Goal: Ask a question: Seek information or help from site administrators or community

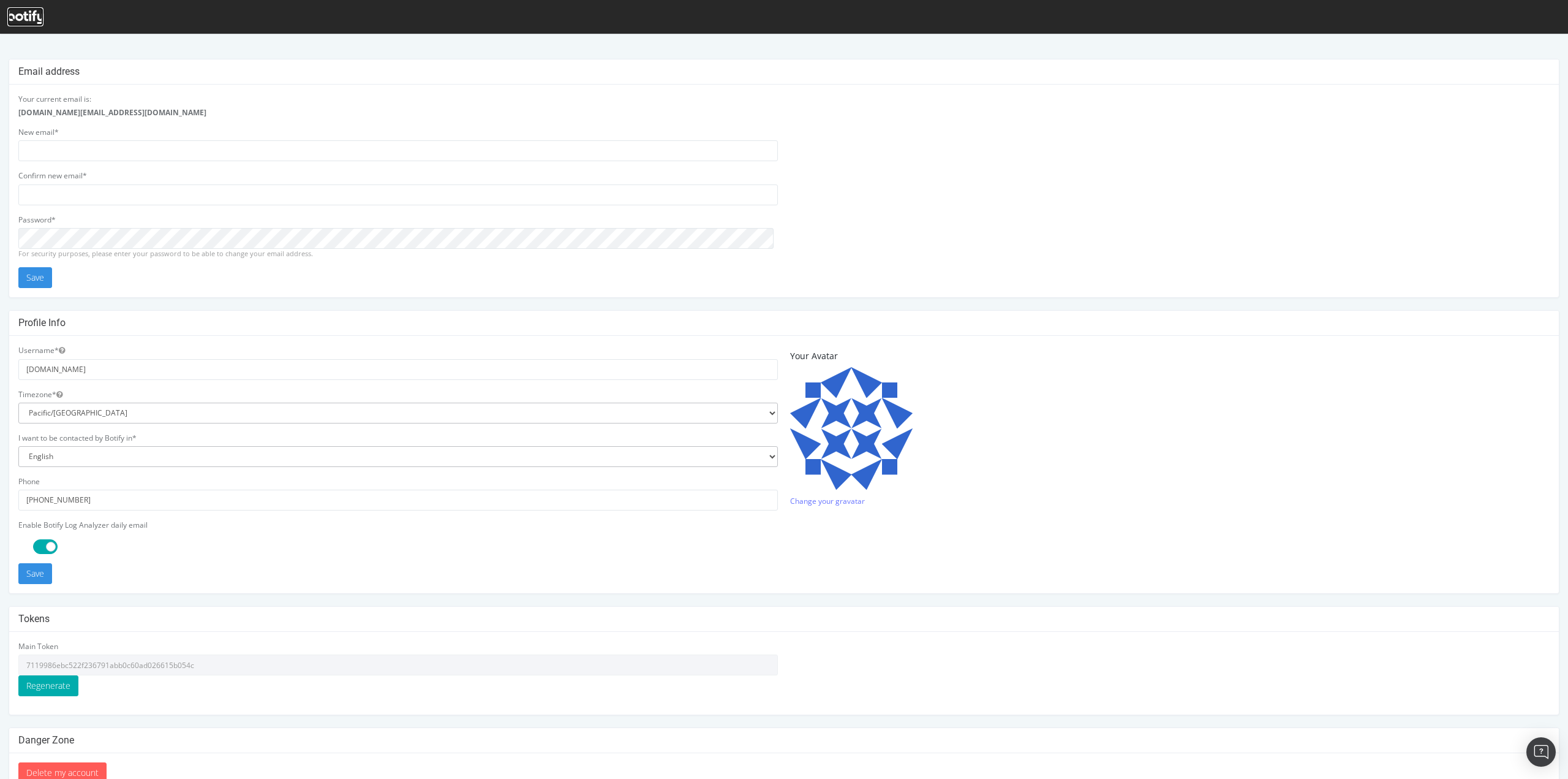
click at [14, 11] on icon at bounding box center [25, 17] width 36 height 14
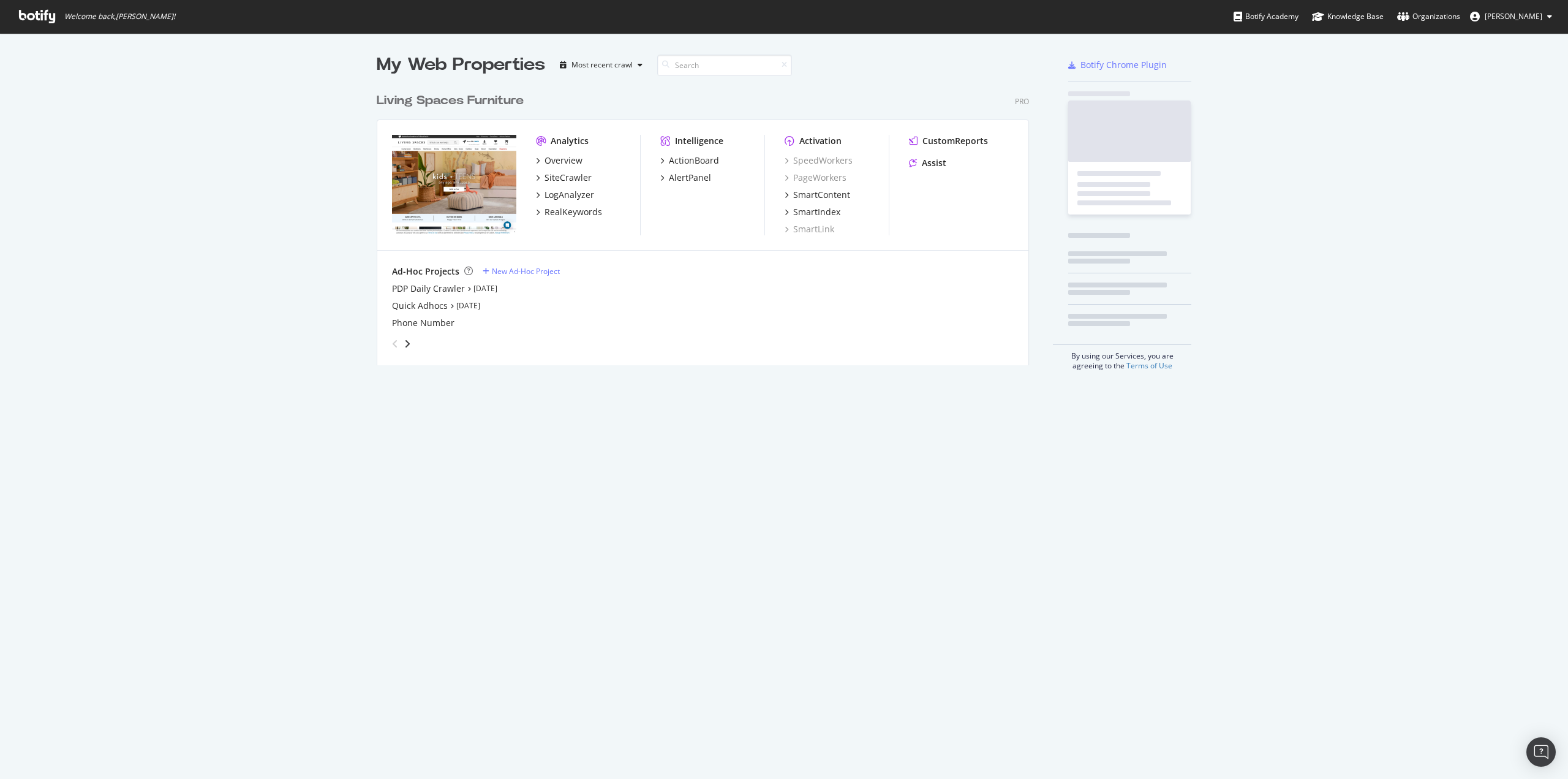
scroll to position [279, 652]
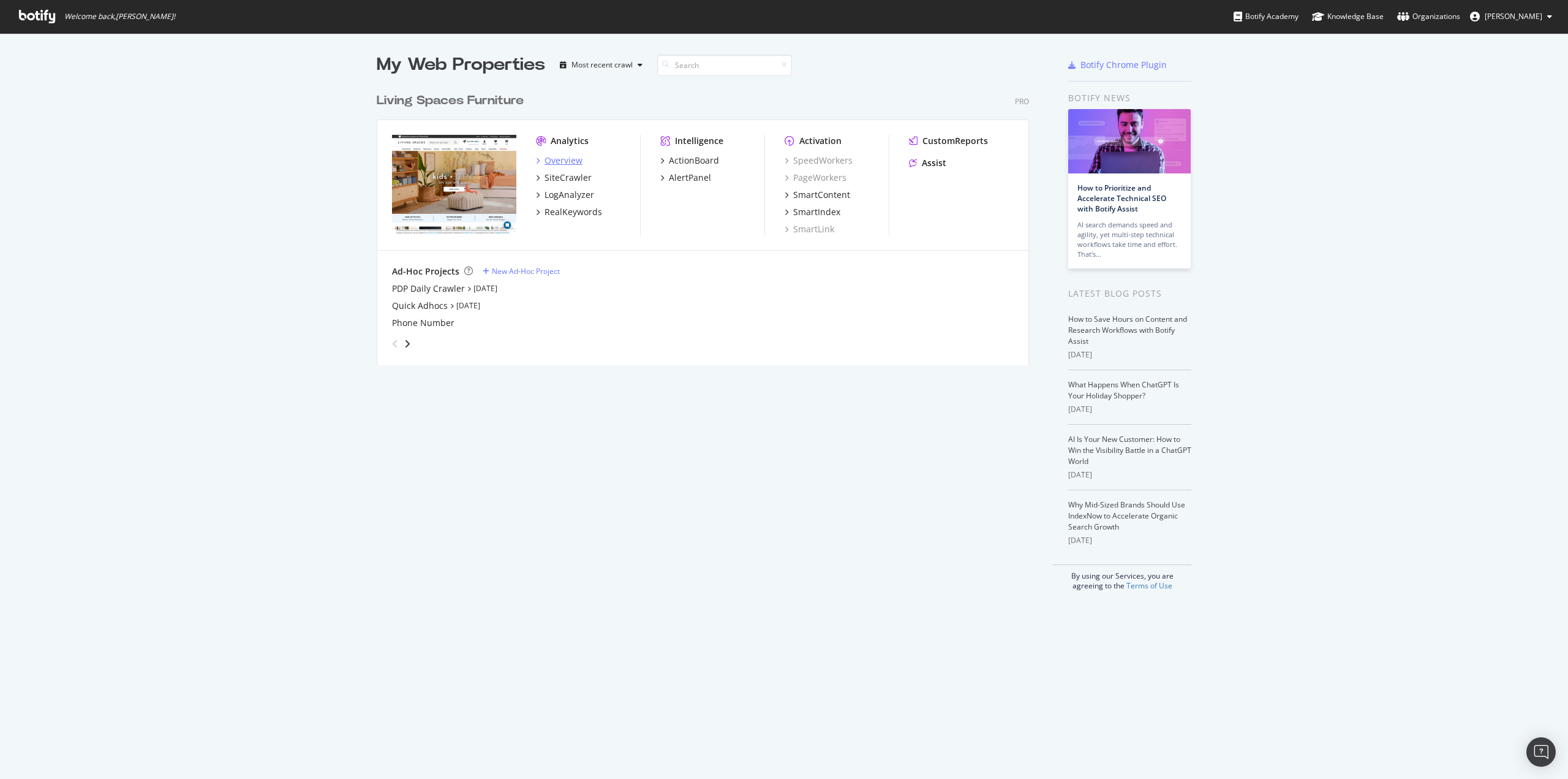
click at [562, 161] on div "Overview" at bounding box center [563, 160] width 38 height 12
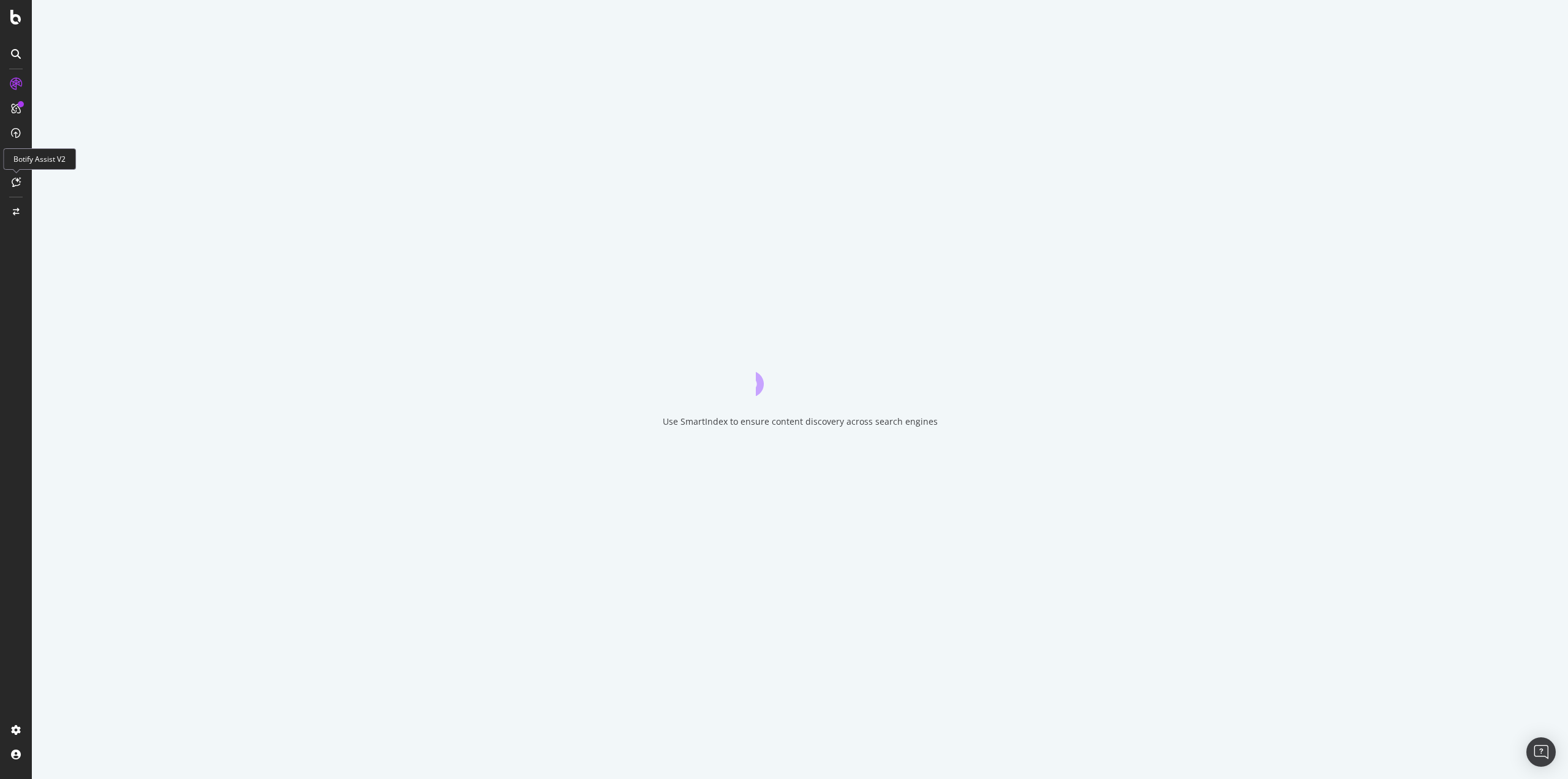
click at [15, 182] on icon at bounding box center [15, 182] width 9 height 10
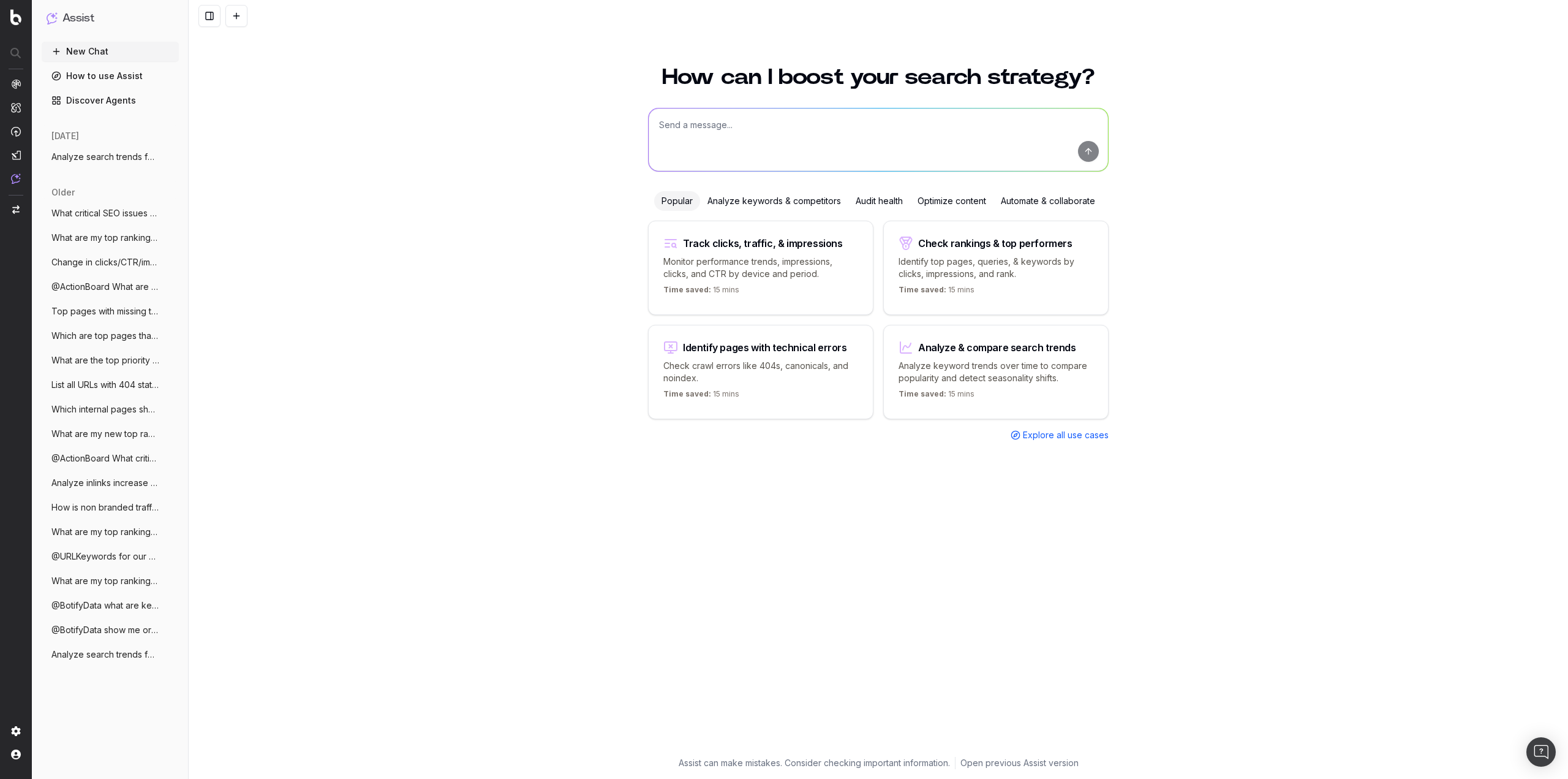
click at [757, 136] on textarea at bounding box center [878, 139] width 459 height 62
paste textarea "/pdp"
type textarea "Check if urls that start with /pdp had a lift in clicks year over year in Googl…"
click at [1094, 149] on button "submit" at bounding box center [1089, 152] width 21 height 21
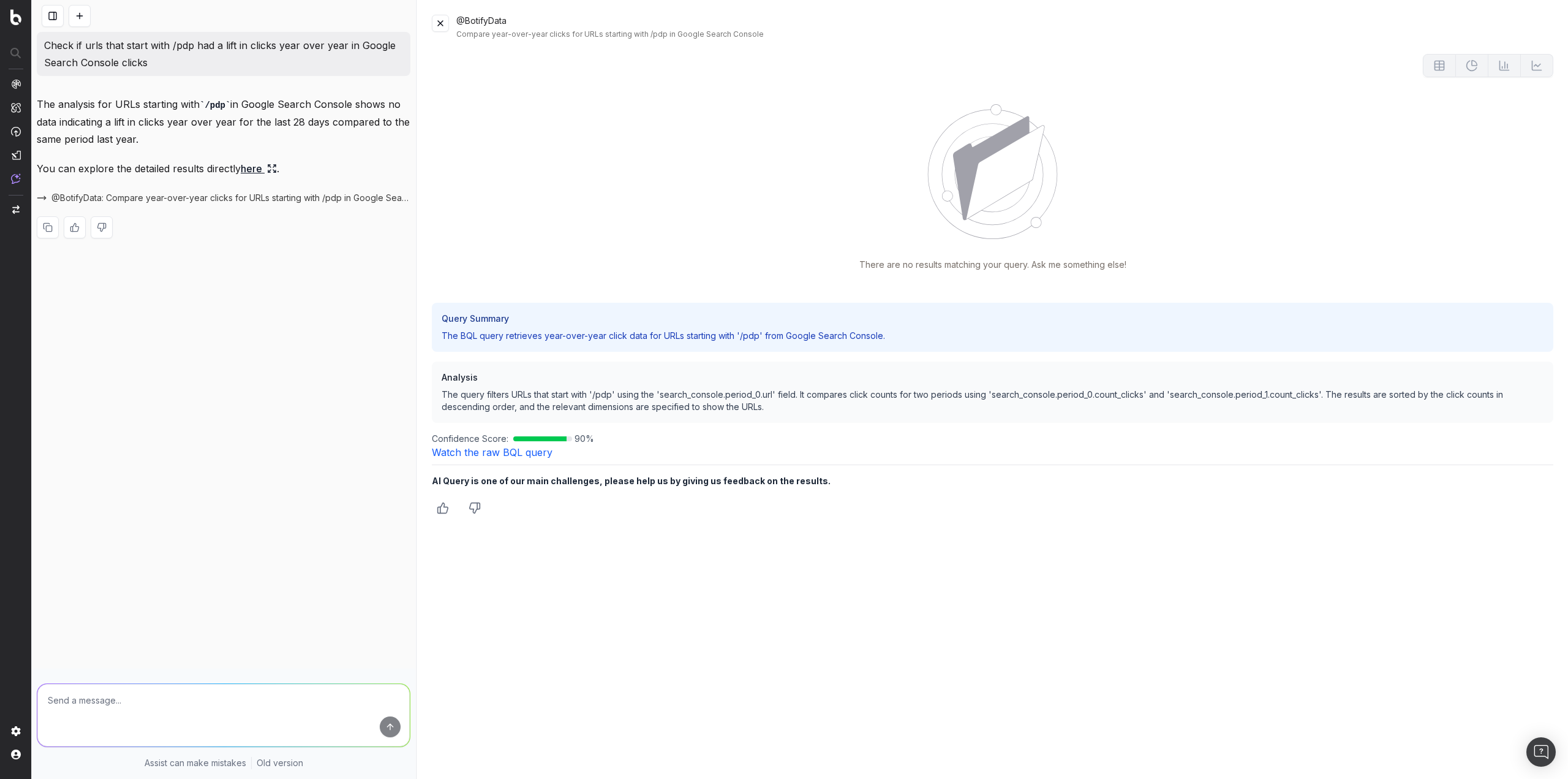
click at [256, 166] on link "here" at bounding box center [258, 168] width 36 height 17
click at [256, 168] on link "here" at bounding box center [258, 168] width 36 height 17
click at [253, 166] on link "here" at bounding box center [258, 168] width 36 height 17
click at [249, 167] on link "here" at bounding box center [258, 168] width 36 height 17
click at [262, 197] on span "@BotifyData: Compare year-over-year clicks for URLs starting with /pdp in Googl…" at bounding box center [231, 198] width 359 height 12
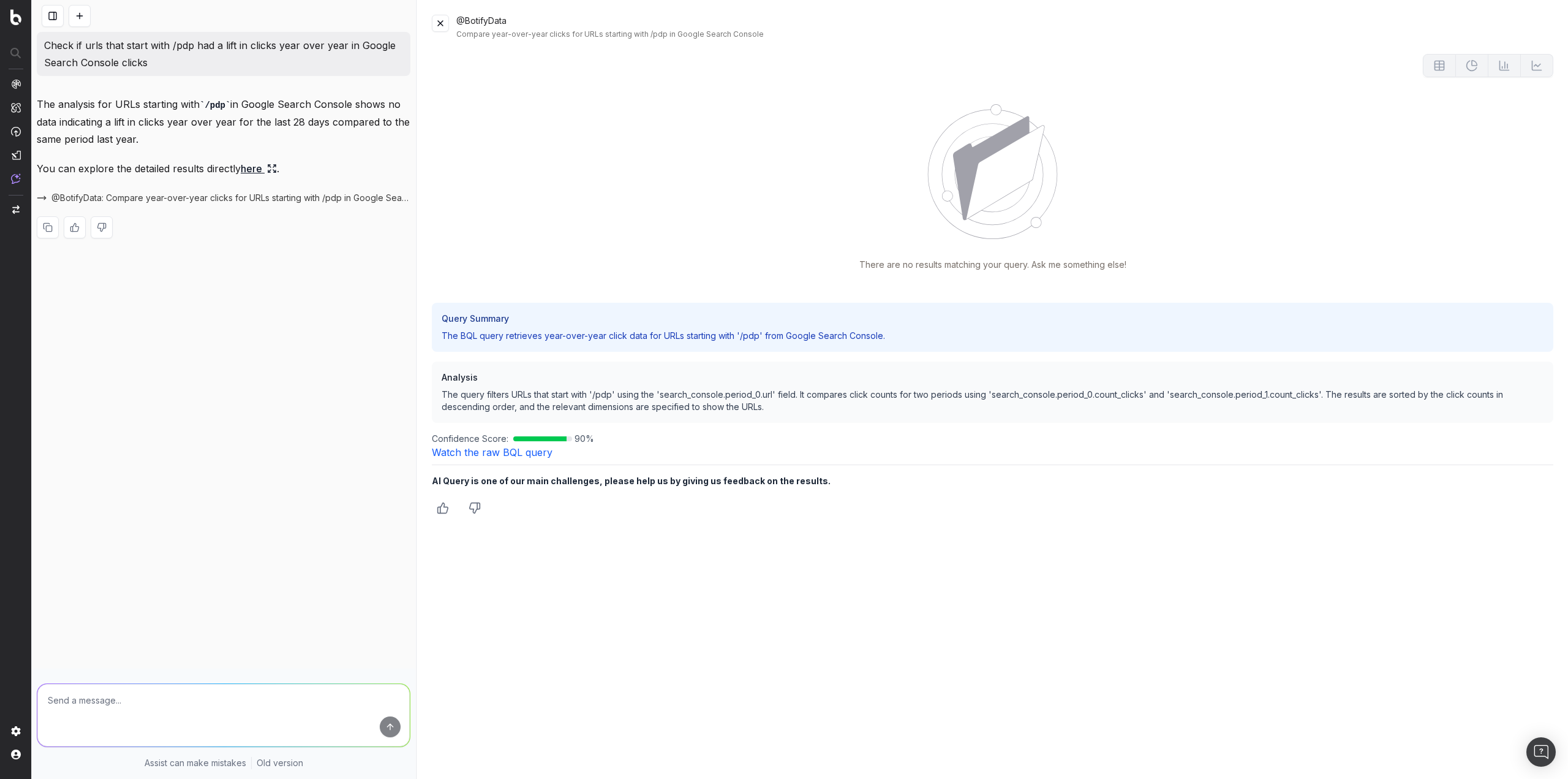
click at [367, 195] on span "@BotifyData: Compare year-over-year clicks for URLs starting with /pdp in Googl…" at bounding box center [231, 198] width 359 height 12
click at [266, 702] on textarea at bounding box center [224, 714] width 373 height 62
type textarea "C"
type textarea "Check if there is a lift in clicks year over year to URLs containing /pdp"
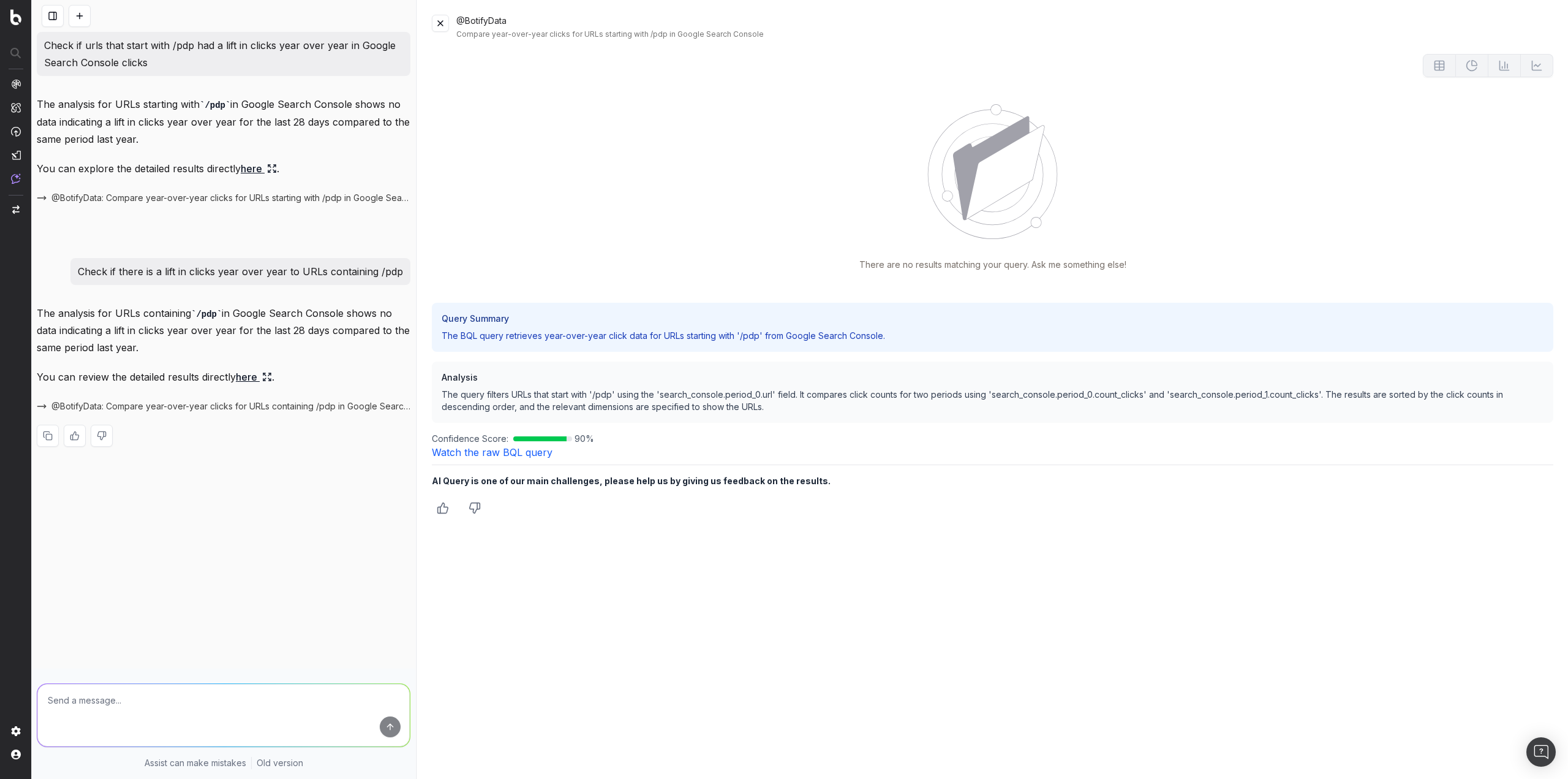
click at [247, 376] on link "here" at bounding box center [253, 376] width 36 height 17
click at [334, 406] on span "@BotifyData: Compare year-over-year clicks for URLs containing /pdp in Google S…" at bounding box center [231, 406] width 359 height 12
click at [511, 448] on link "Watch the raw BQL query" at bounding box center [492, 452] width 121 height 12
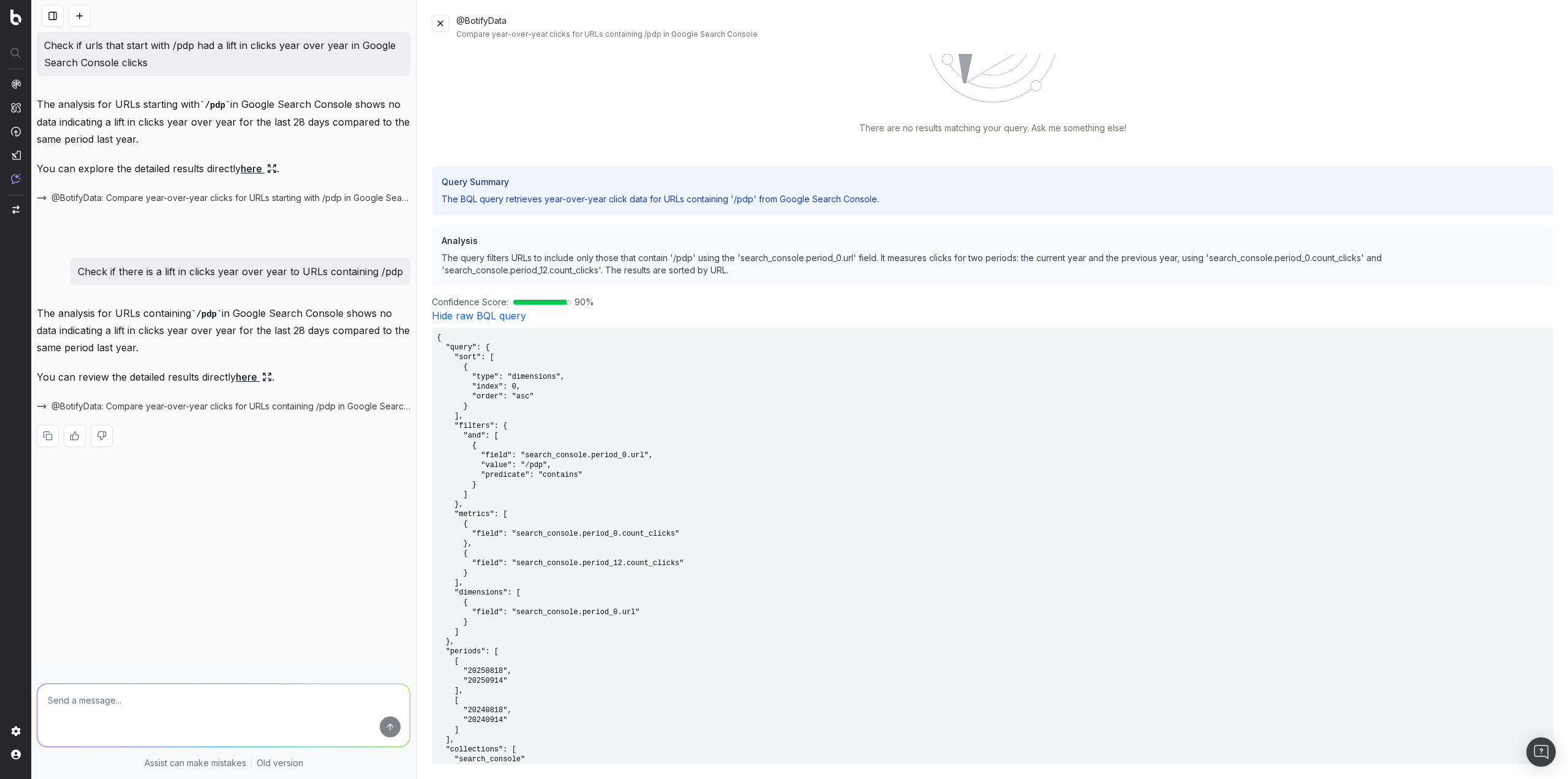
scroll to position [220, 0]
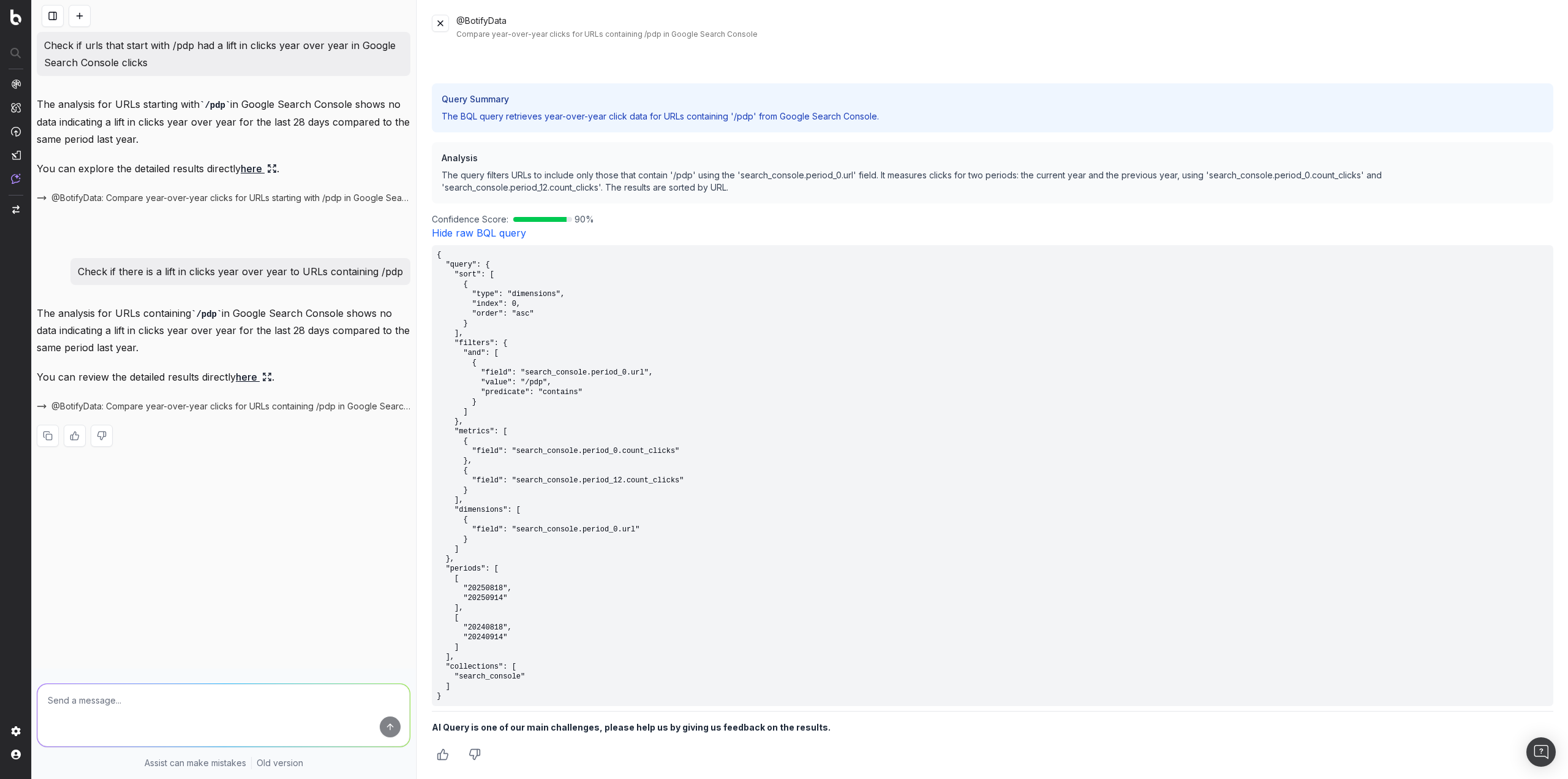
click at [220, 700] on textarea at bounding box center [224, 714] width 373 height 62
type textarea "I just want to know if there was a lift in clicks to the URLs containing /pdp"
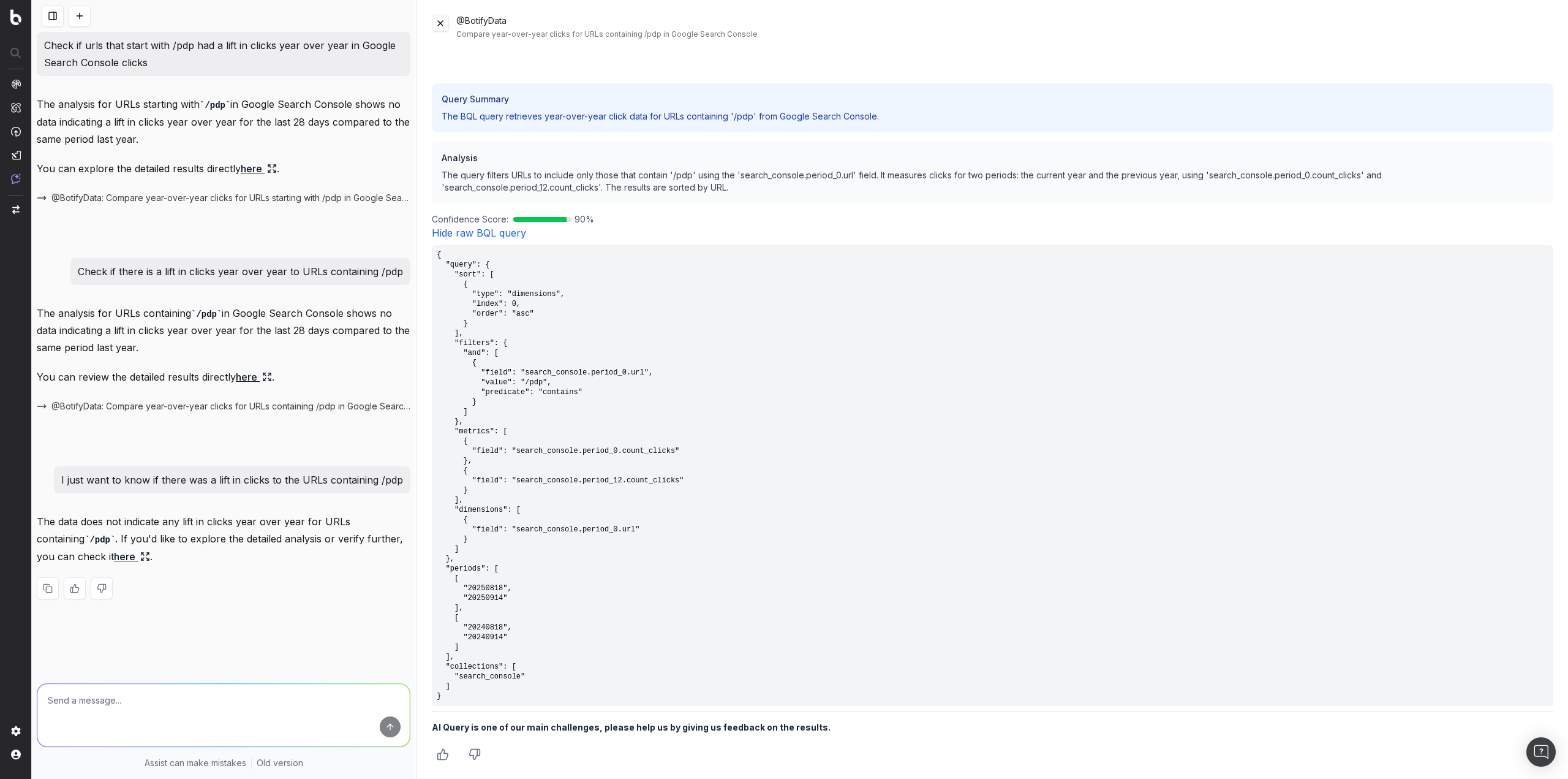
click at [114, 553] on link "here" at bounding box center [132, 556] width 36 height 17
click at [140, 555] on icon at bounding box center [145, 556] width 10 height 10
click at [114, 558] on link "here" at bounding box center [132, 556] width 36 height 17
click at [52, 554] on p "The data does not indicate any lift in clicks year over year for URLs containin…" at bounding box center [224, 538] width 374 height 52
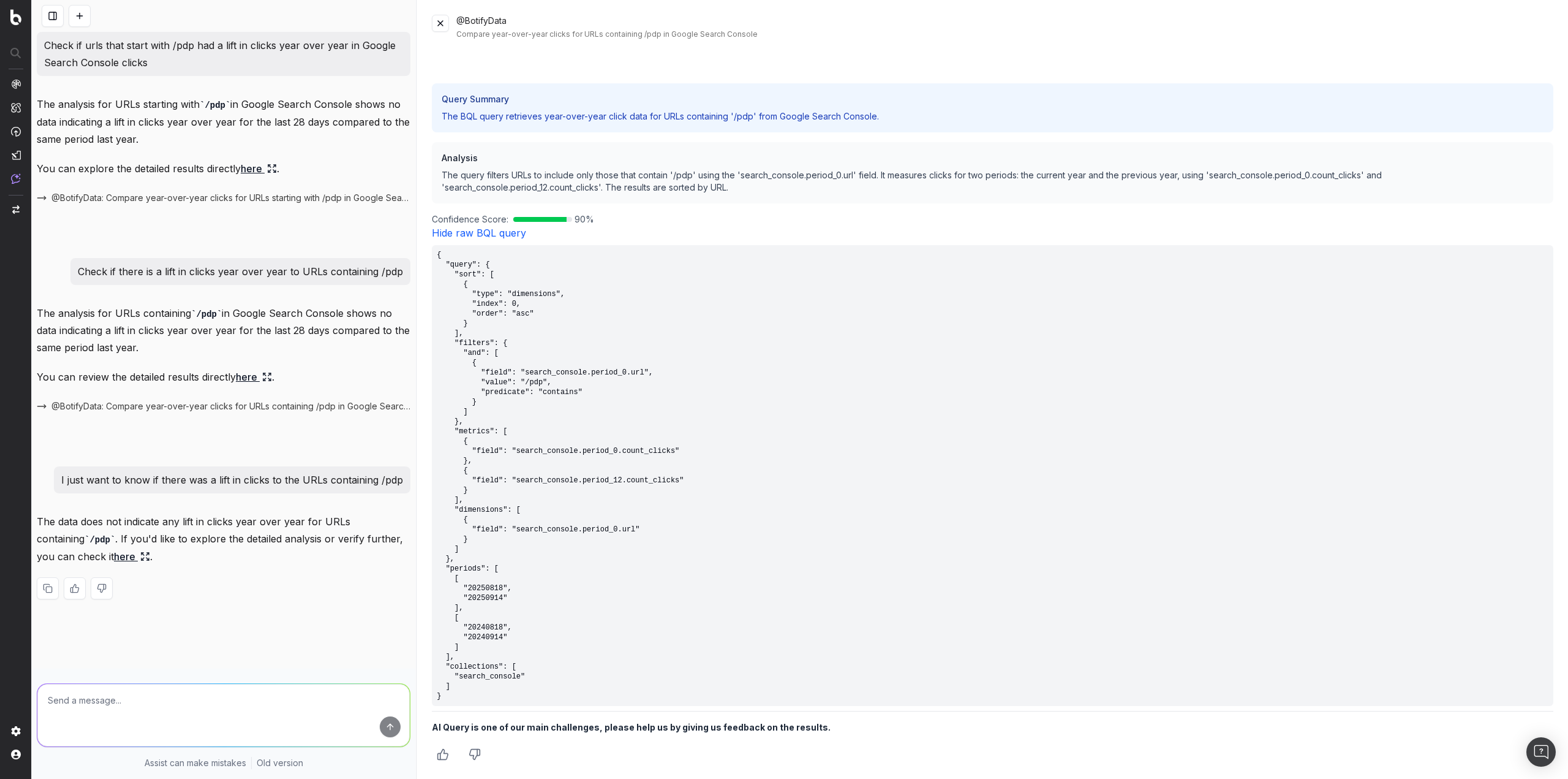
click at [215, 711] on textarea at bounding box center [224, 714] width 373 height 62
type textarea "show me the table"
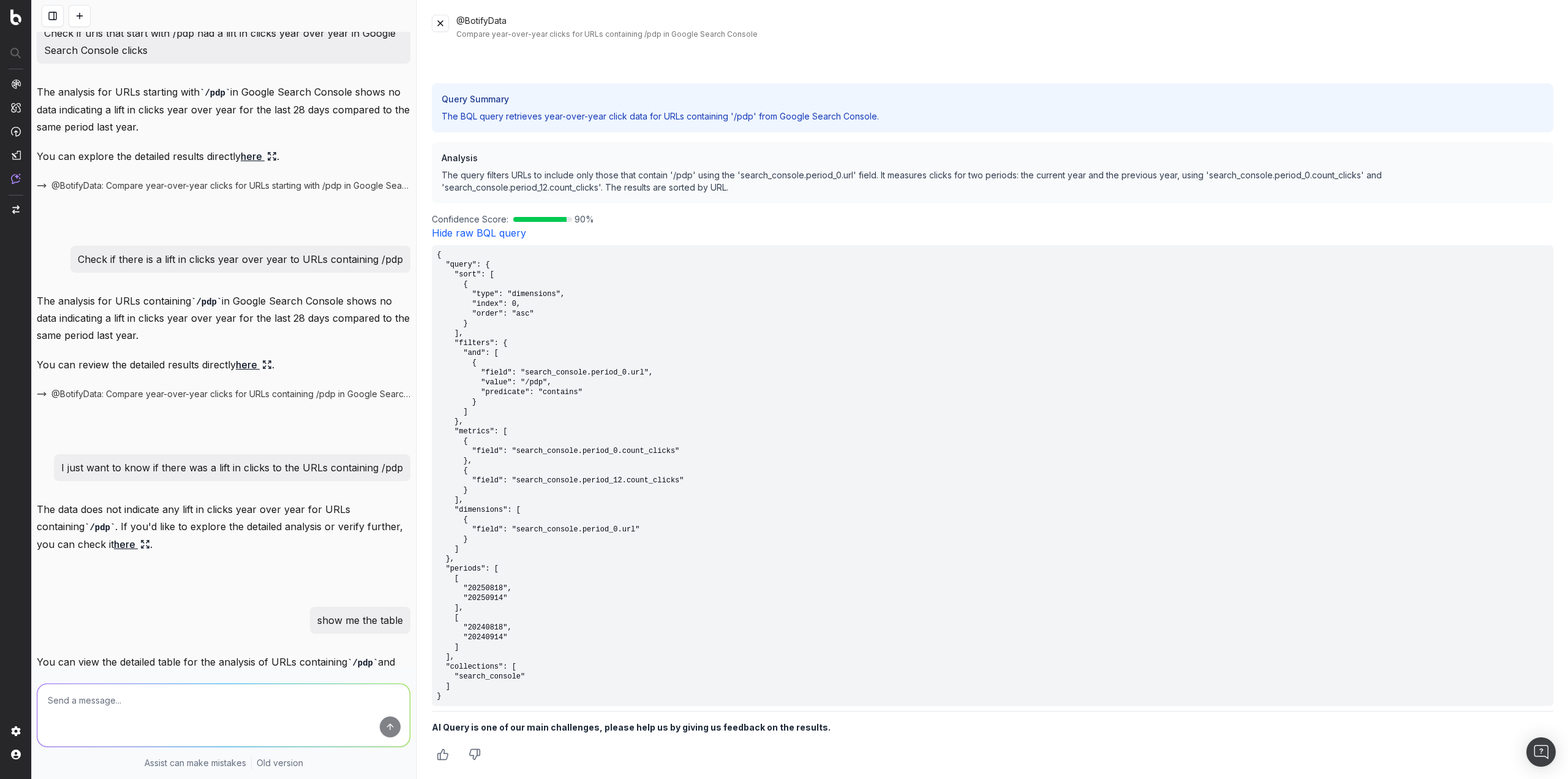
scroll to position [83, 0]
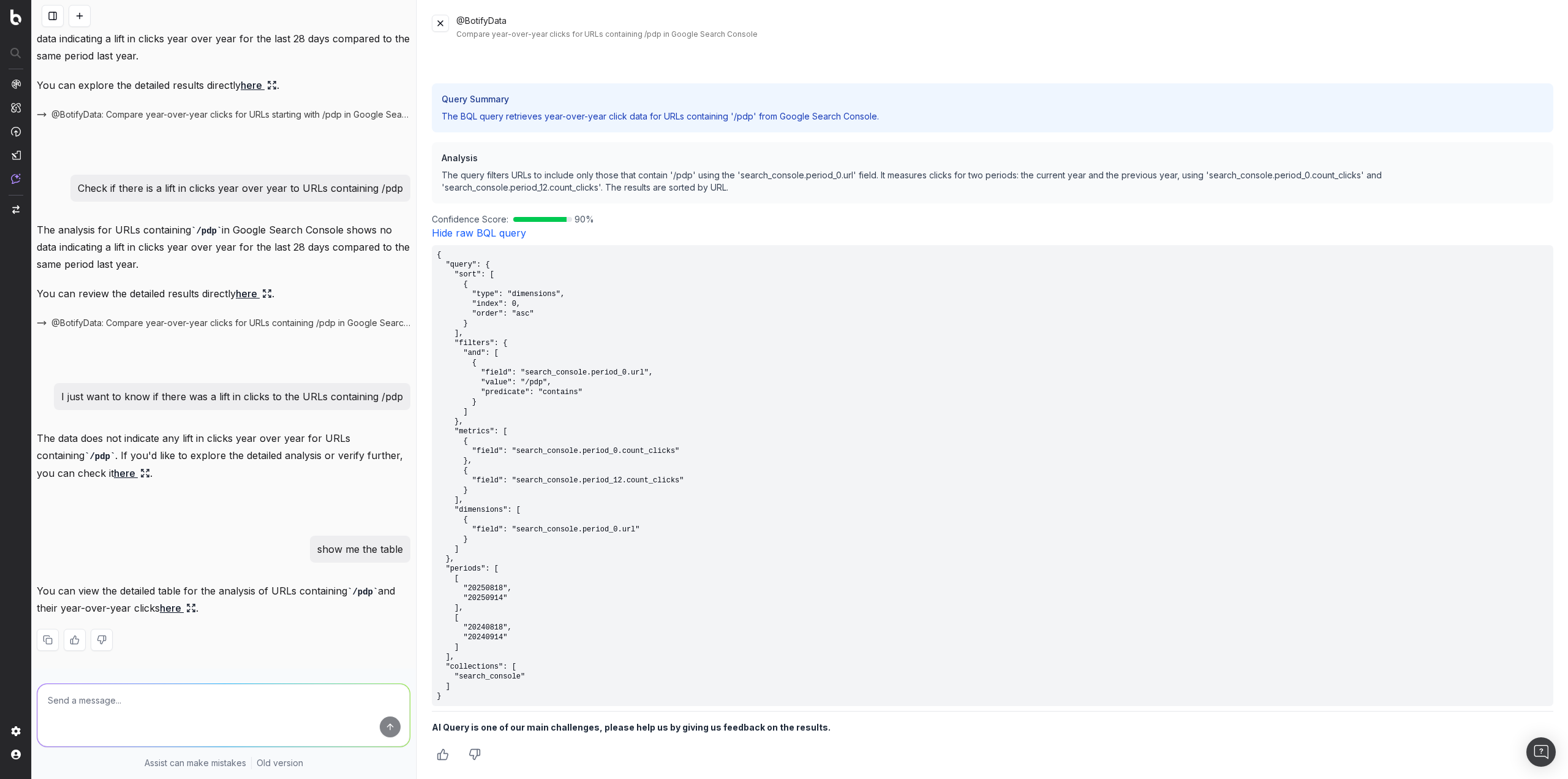
click at [179, 603] on link "here" at bounding box center [178, 607] width 36 height 17
click at [197, 602] on p "You can view the detailed table for the analysis of URLs containing /pdp and th…" at bounding box center [224, 599] width 374 height 35
click at [42, 178] on div "Botify Assist Botify Assist" at bounding box center [65, 178] width 65 height 29
click at [249, 717] on textarea at bounding box center [224, 714] width 373 height 62
type textarea "Check visits to /pdp URLs"
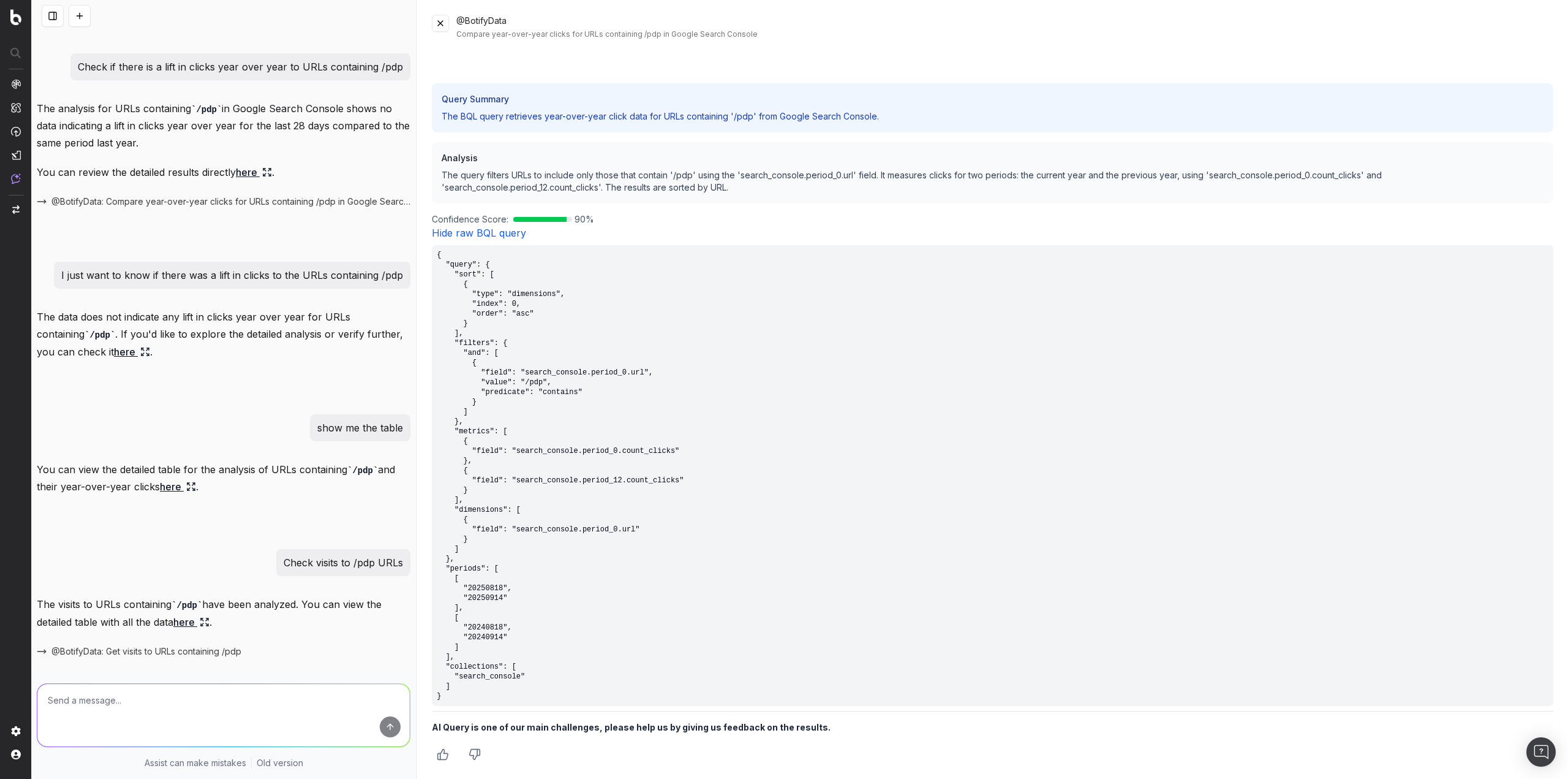
scroll to position [245, 0]
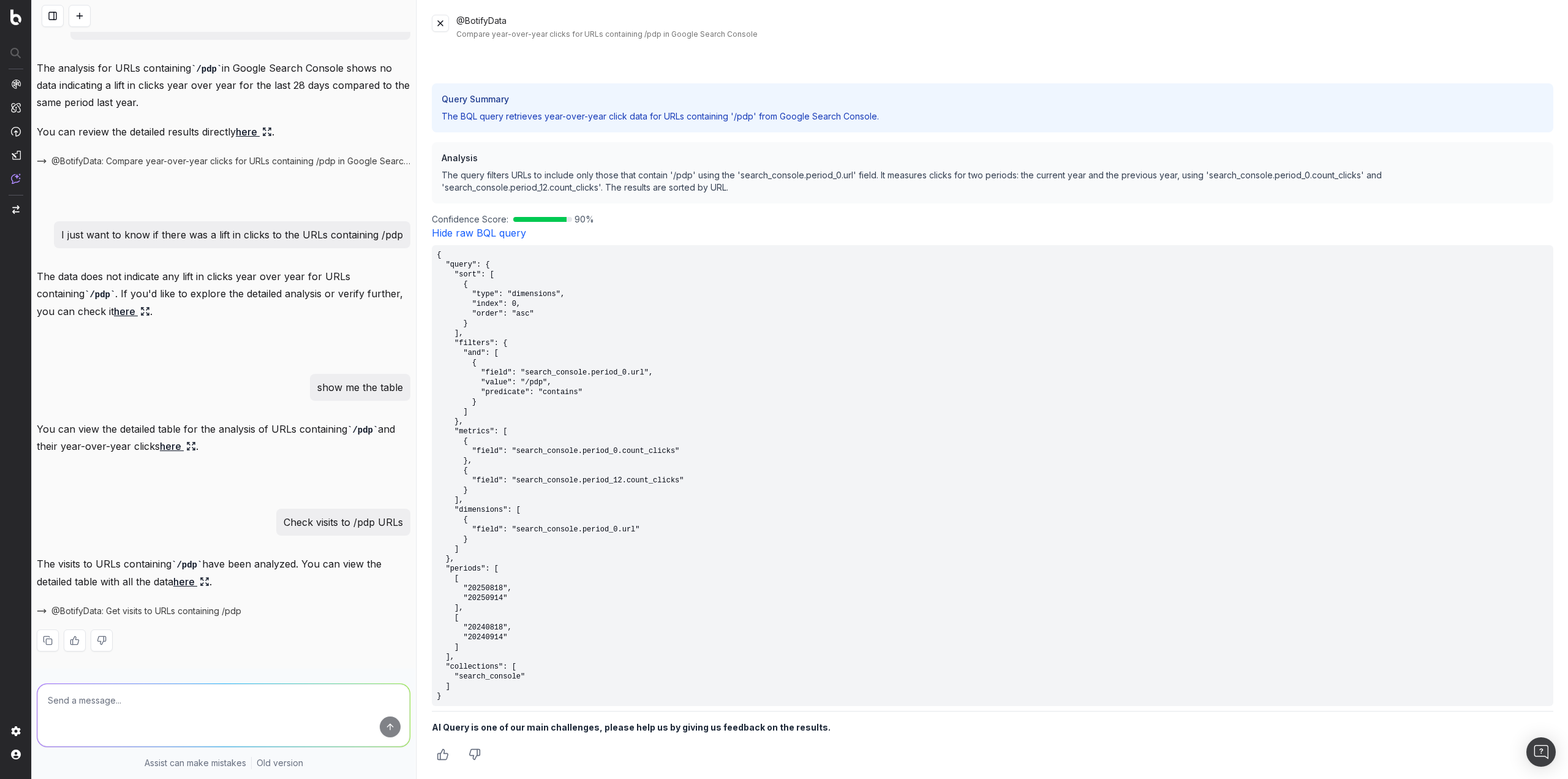
click at [185, 578] on link "here" at bounding box center [191, 581] width 36 height 17
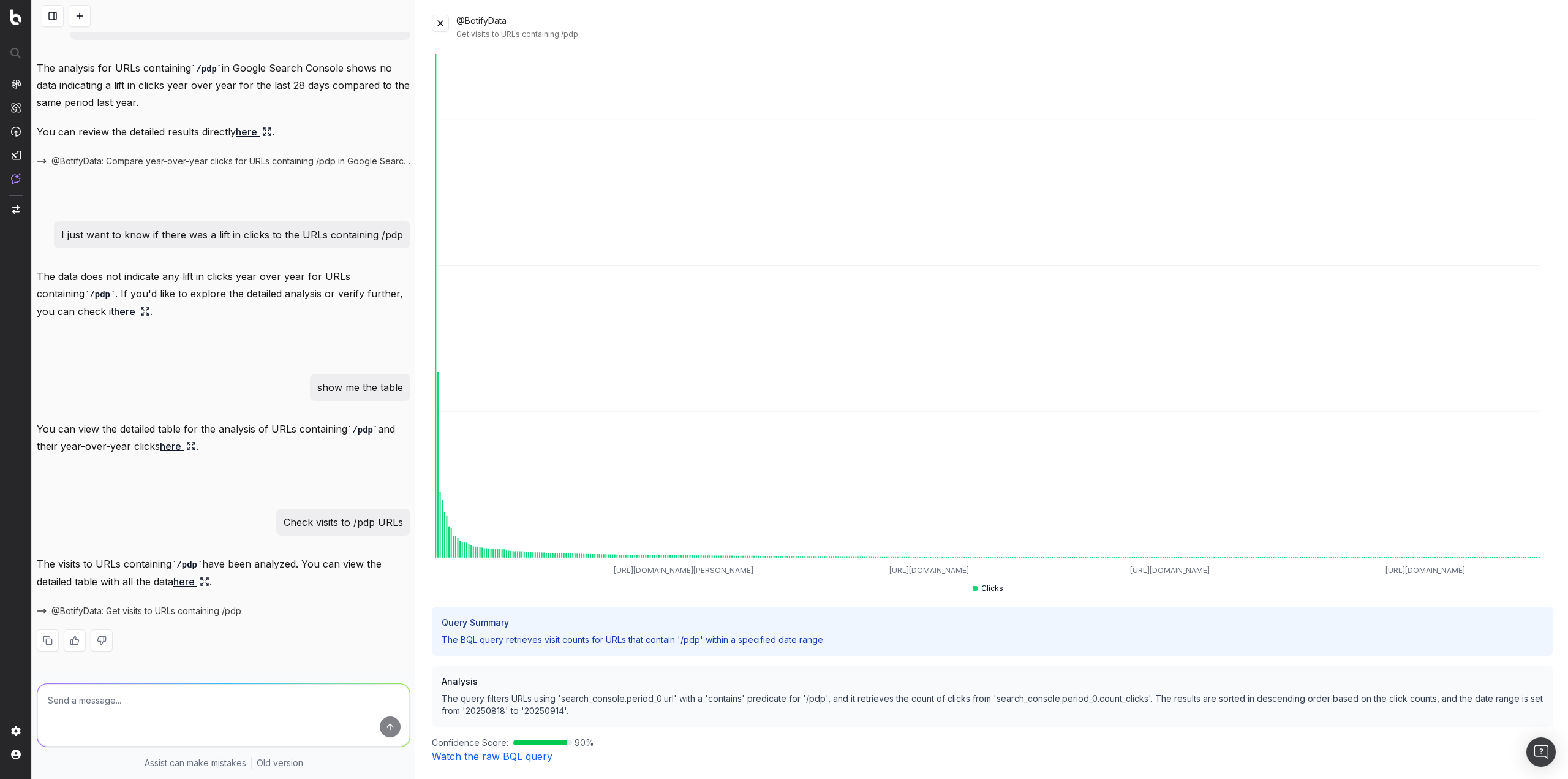
scroll to position [164, 0]
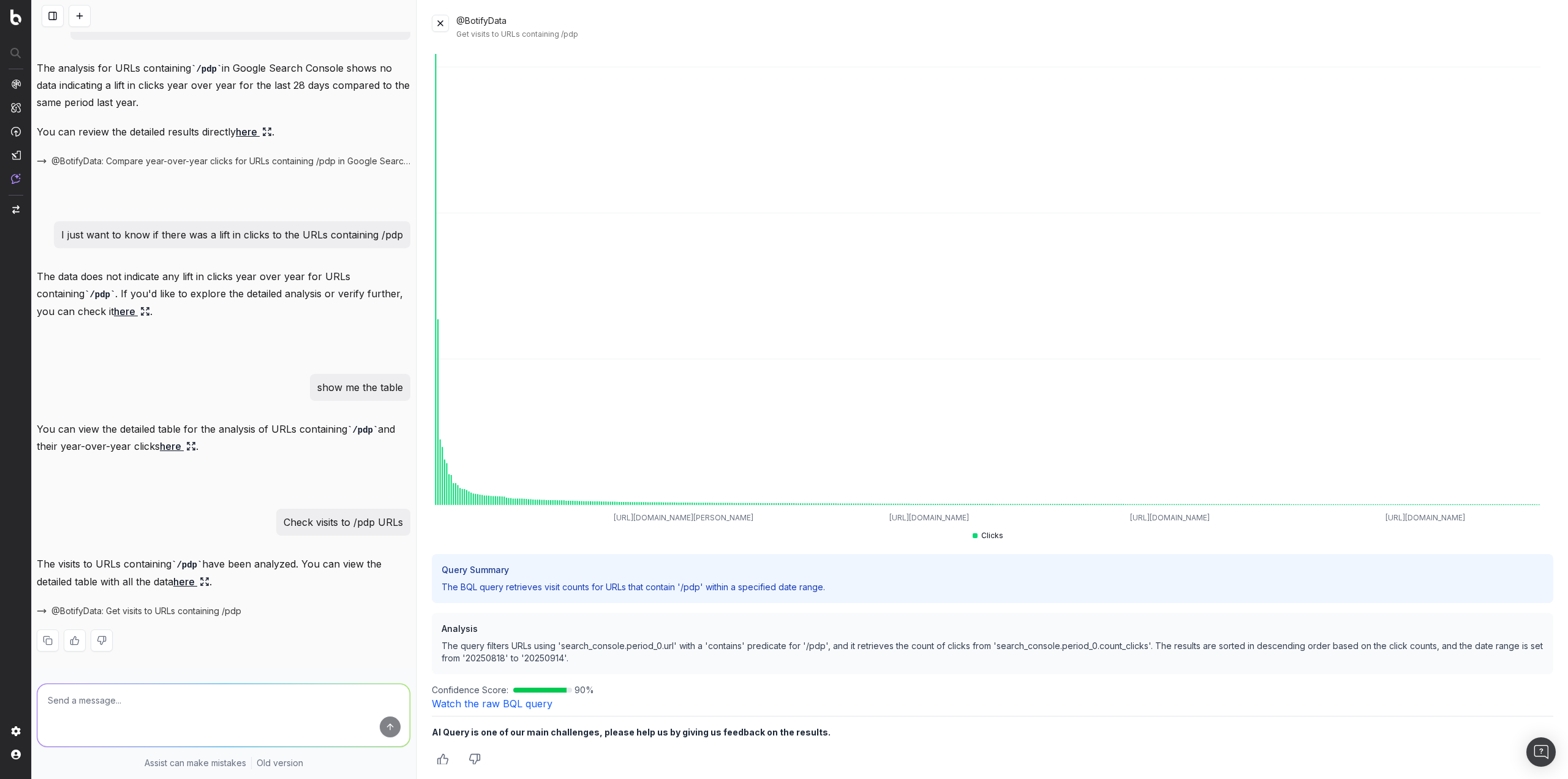
click at [314, 712] on textarea at bounding box center [224, 714] width 373 height 62
type textarea "Can you change it to the trend link for the past 30 days and compare to last ye…"
